Goal: Communication & Community: Share content

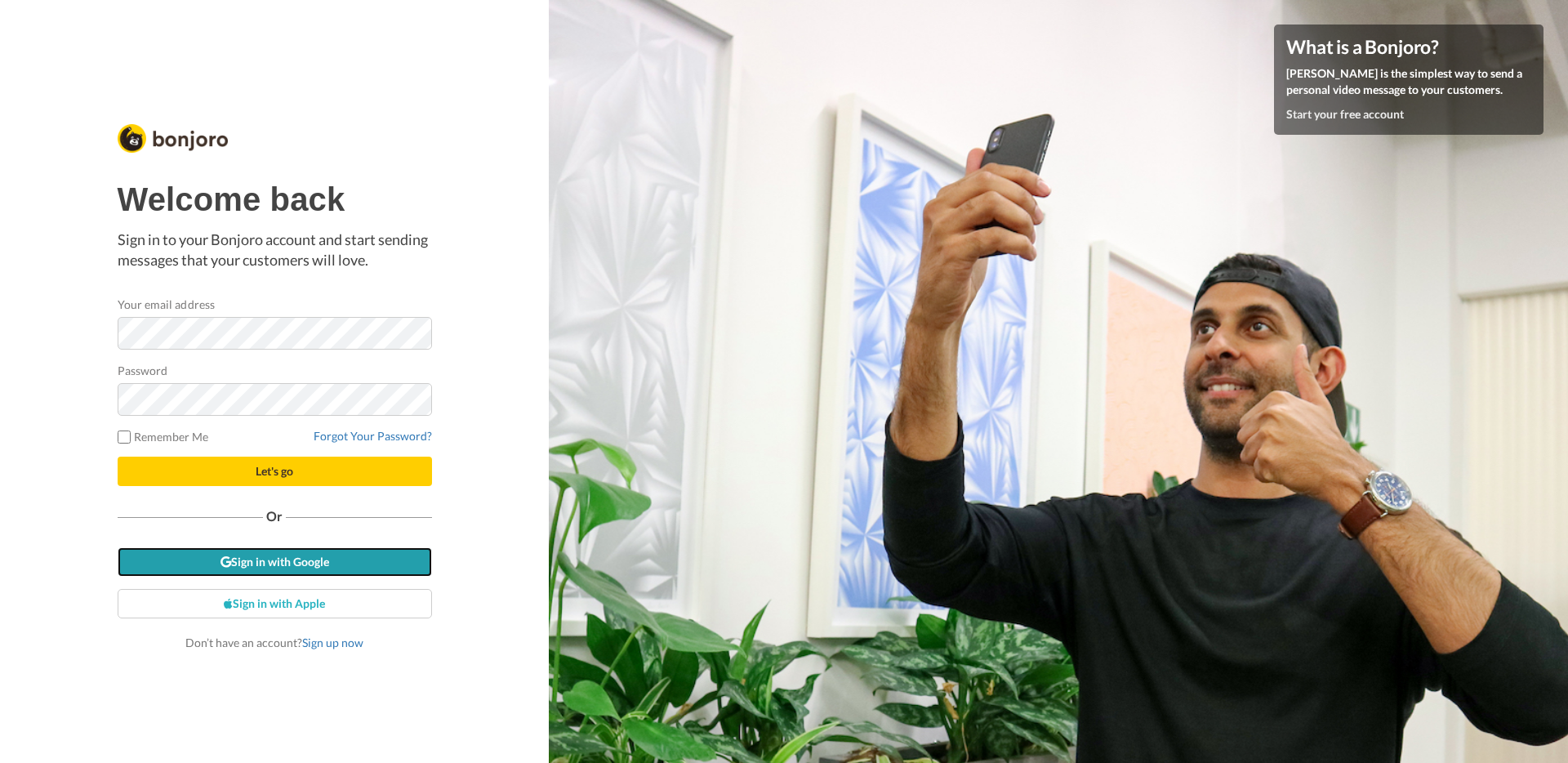
click at [340, 556] on link "Sign in with Google" at bounding box center [275, 561] width 314 height 29
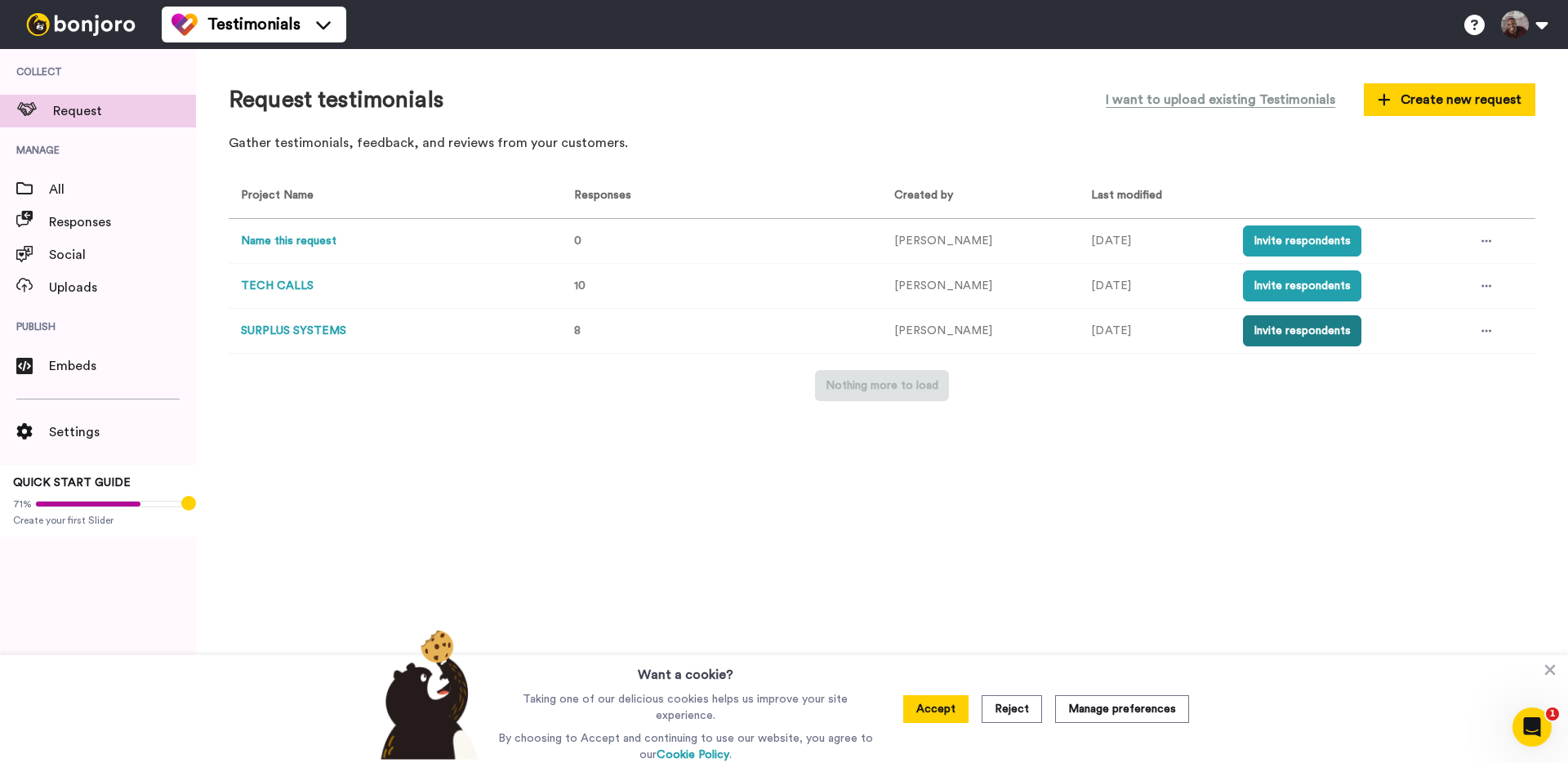
click at [1297, 329] on button "Invite respondents" at bounding box center [1302, 330] width 118 height 31
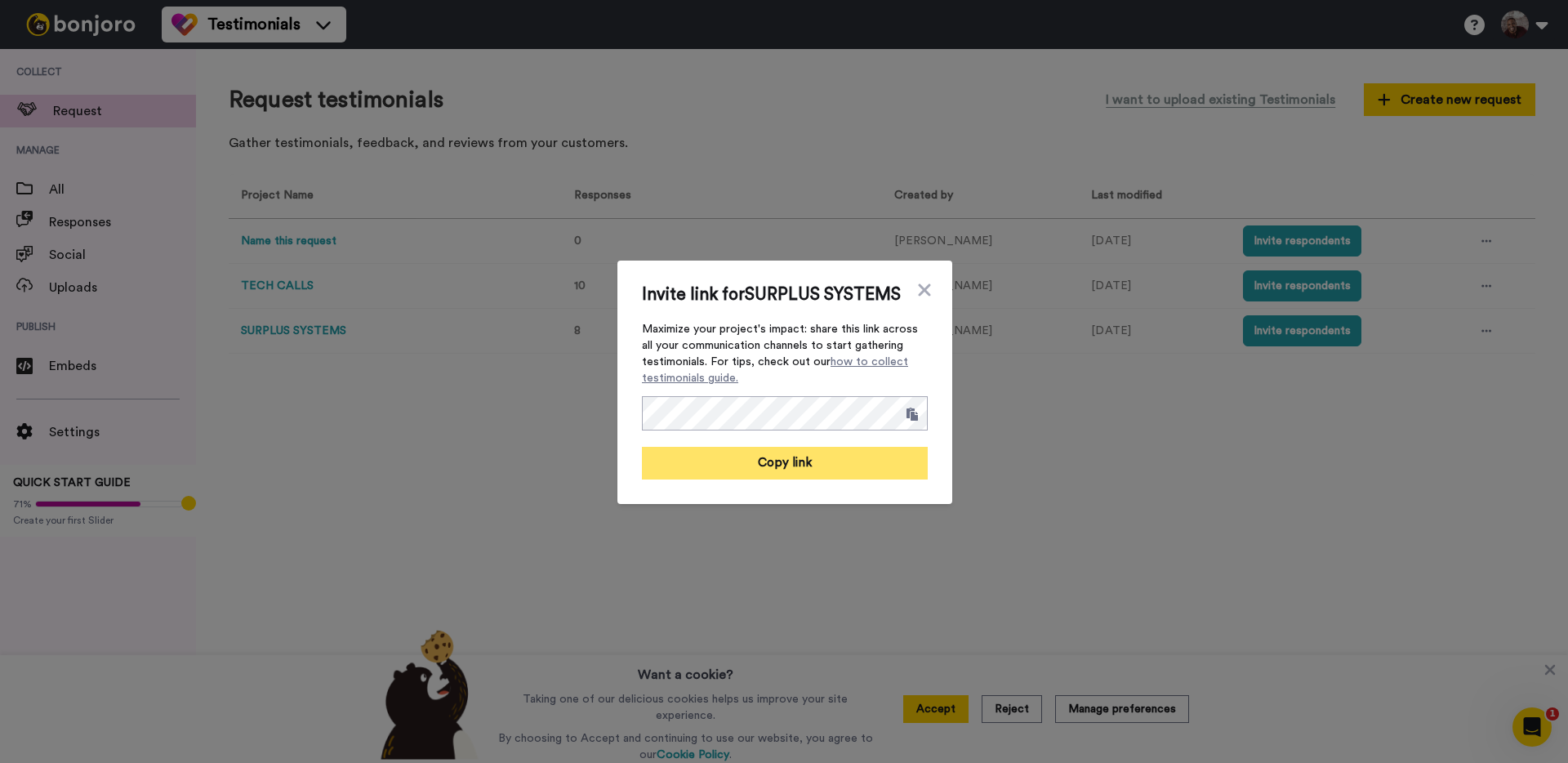
click at [787, 466] on button "Copy link" at bounding box center [785, 463] width 286 height 32
click at [927, 295] on icon at bounding box center [924, 290] width 16 height 20
